Goal: Navigation & Orientation: Understand site structure

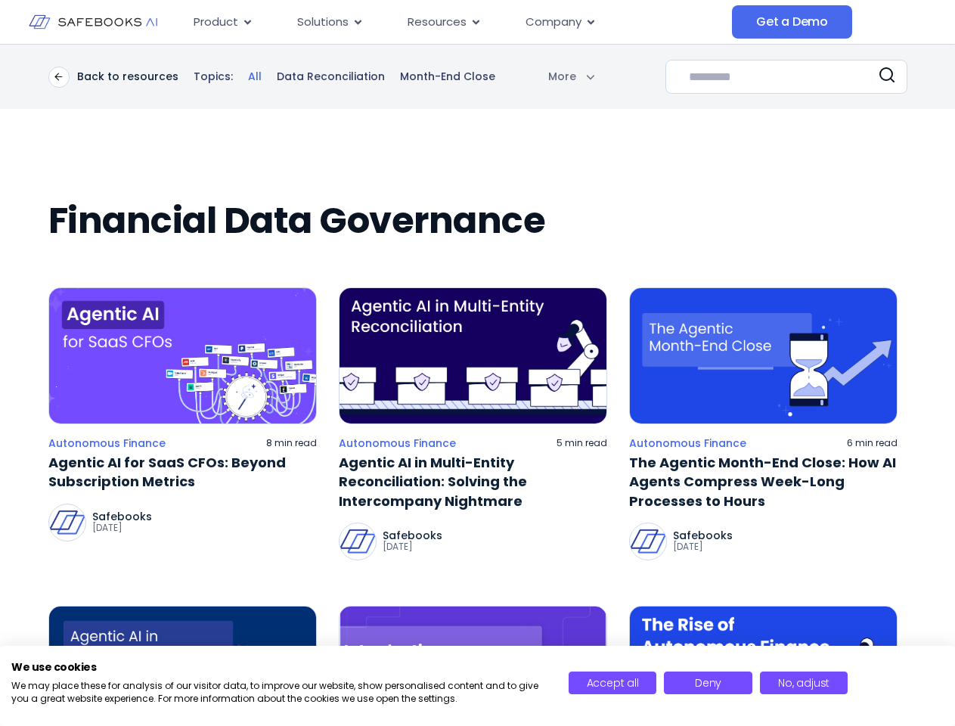
click at [457, 22] on span "Resources" at bounding box center [436, 22] width 59 height 17
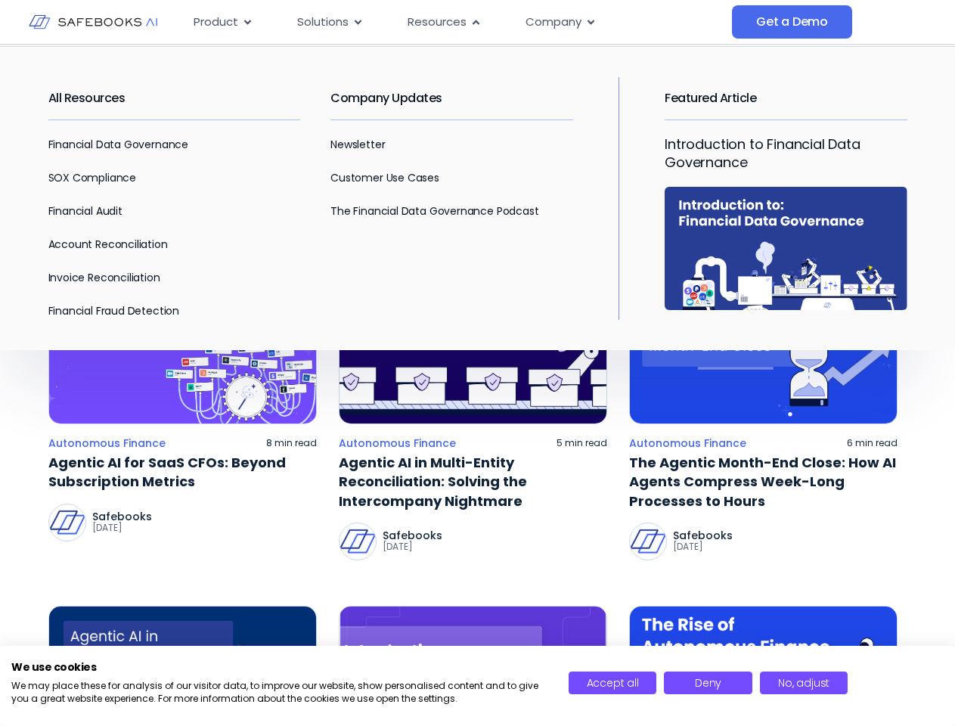
click at [223, 22] on span "Product" at bounding box center [216, 22] width 45 height 17
click at [0, 0] on icon "Menu" at bounding box center [0, 0] width 0 height 0
click at [330, 22] on span "Solutions" at bounding box center [322, 22] width 51 height 17
click at [0, 0] on icon "Menu" at bounding box center [0, 0] width 0 height 0
click at [443, 22] on span "Resources" at bounding box center [436, 22] width 59 height 17
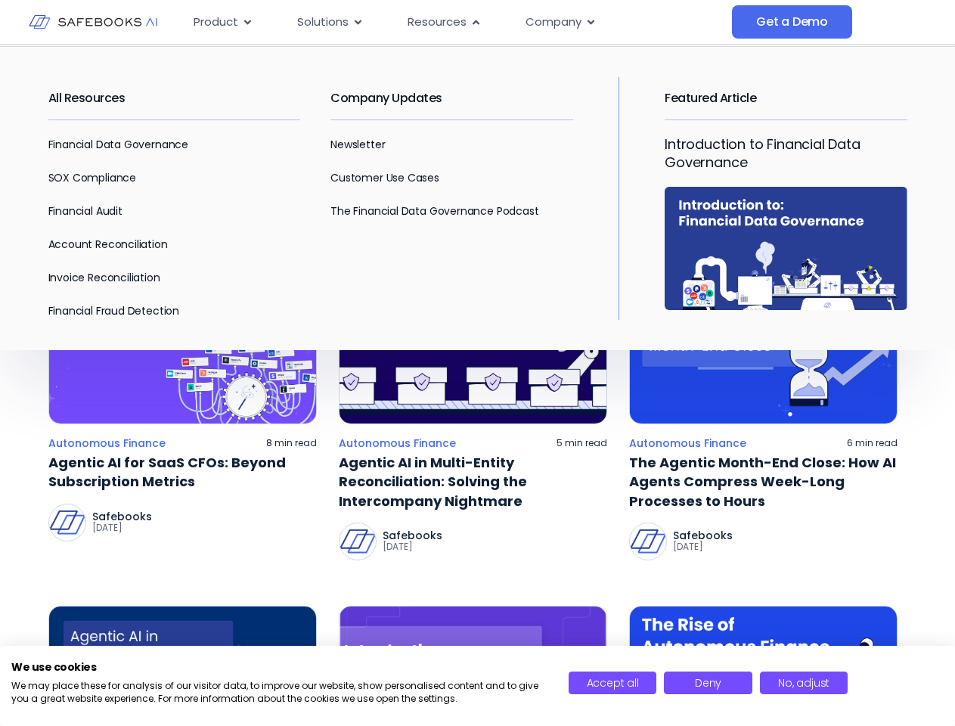
click at [474, 22] on icon "Menu" at bounding box center [476, 22] width 7 height 5
click at [559, 22] on span "Company" at bounding box center [553, 22] width 56 height 17
click at [0, 0] on icon "Menu" at bounding box center [0, 0] width 0 height 0
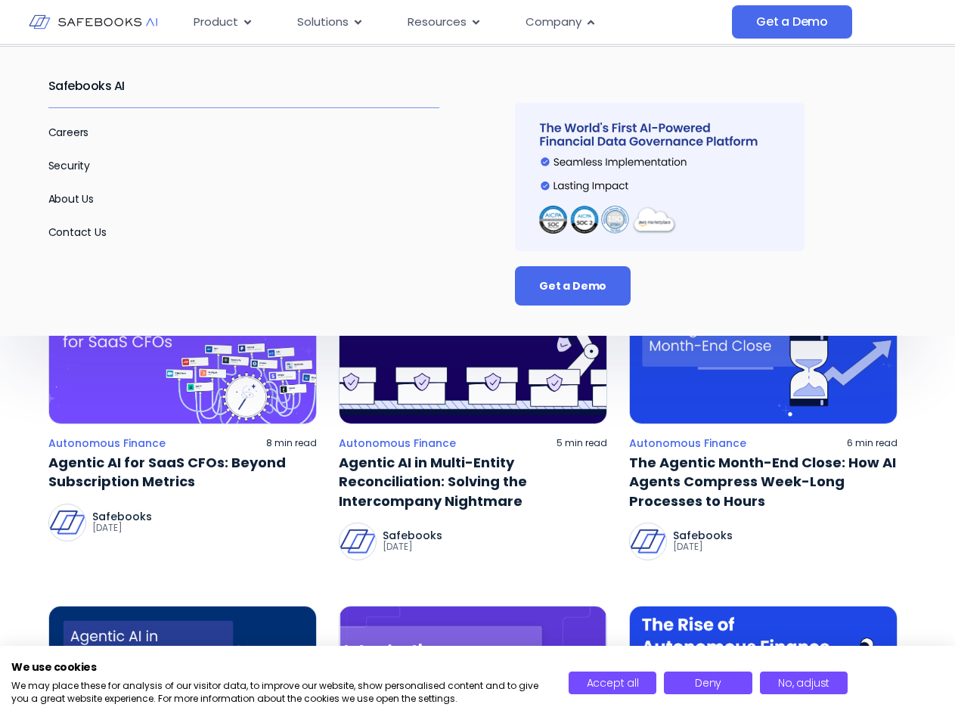
click at [535, 76] on div "Menu" at bounding box center [695, 158] width 361 height 186
